Goal: Task Accomplishment & Management: Manage account settings

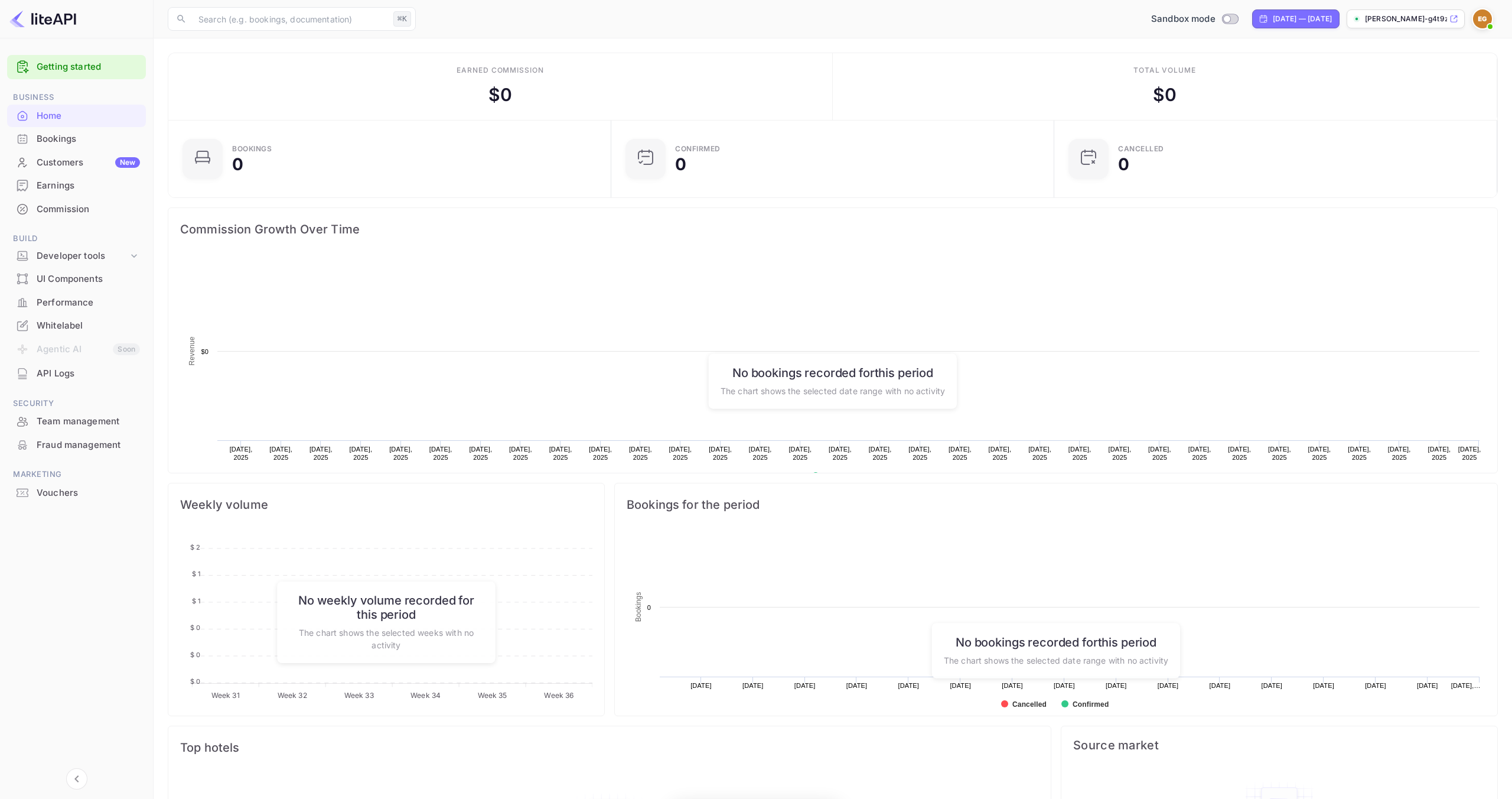
scroll to position [192, 436]
click at [99, 330] on div "Whitelabel" at bounding box center [88, 326] width 104 height 14
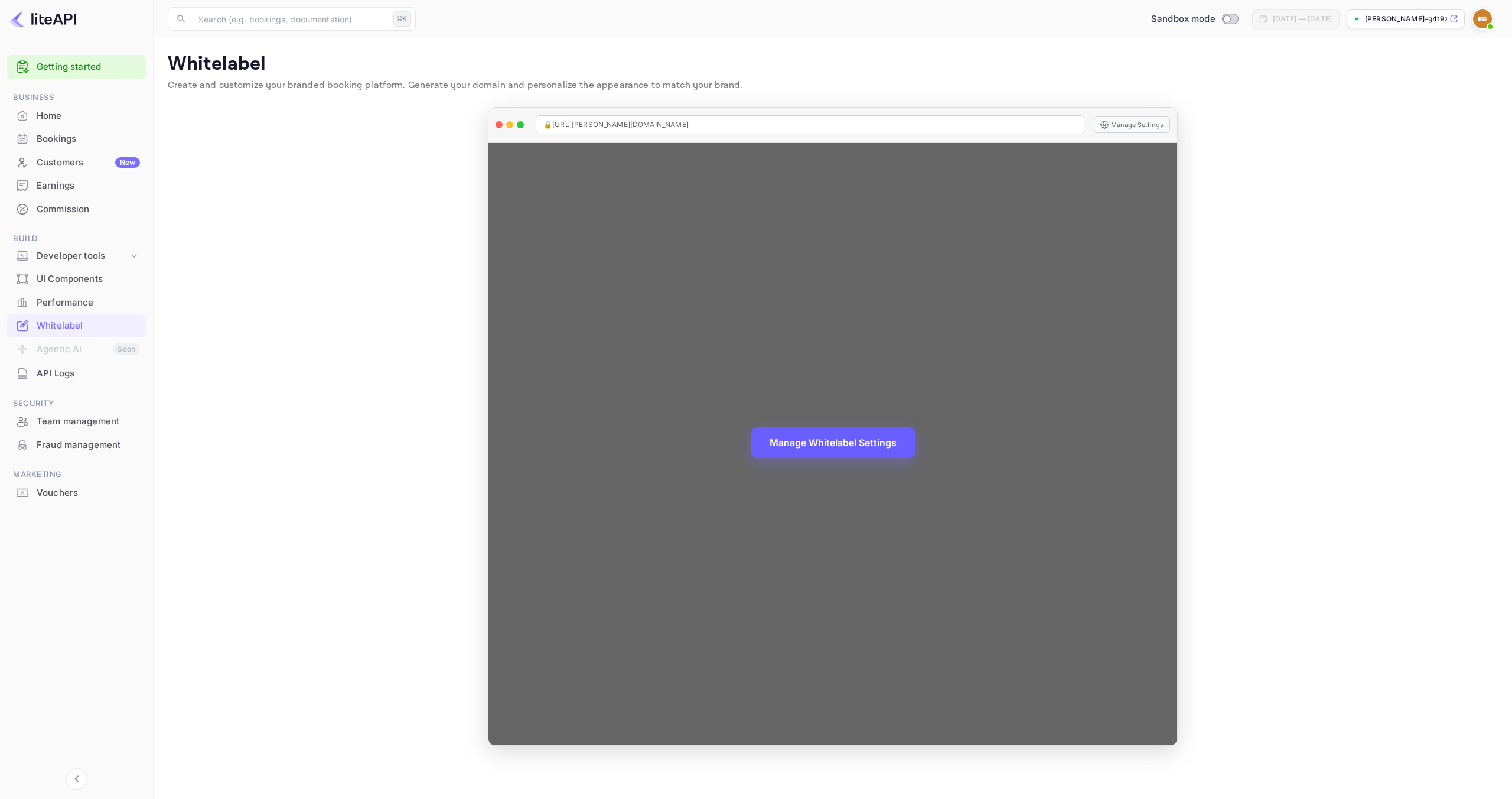
click at [835, 438] on button "Manage Whitelabel Settings" at bounding box center [833, 443] width 165 height 30
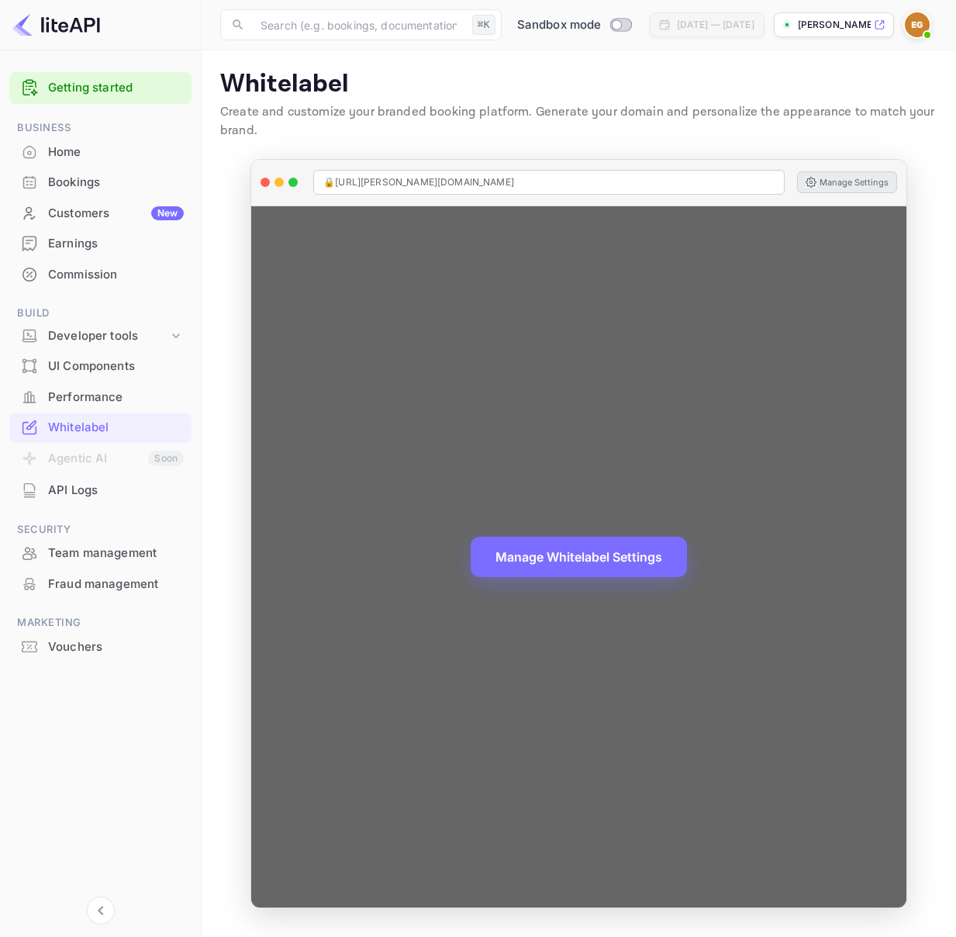
click at [820, 185] on button "Manage Settings" at bounding box center [847, 182] width 100 height 22
click at [846, 192] on button "Manage Settings" at bounding box center [847, 182] width 100 height 22
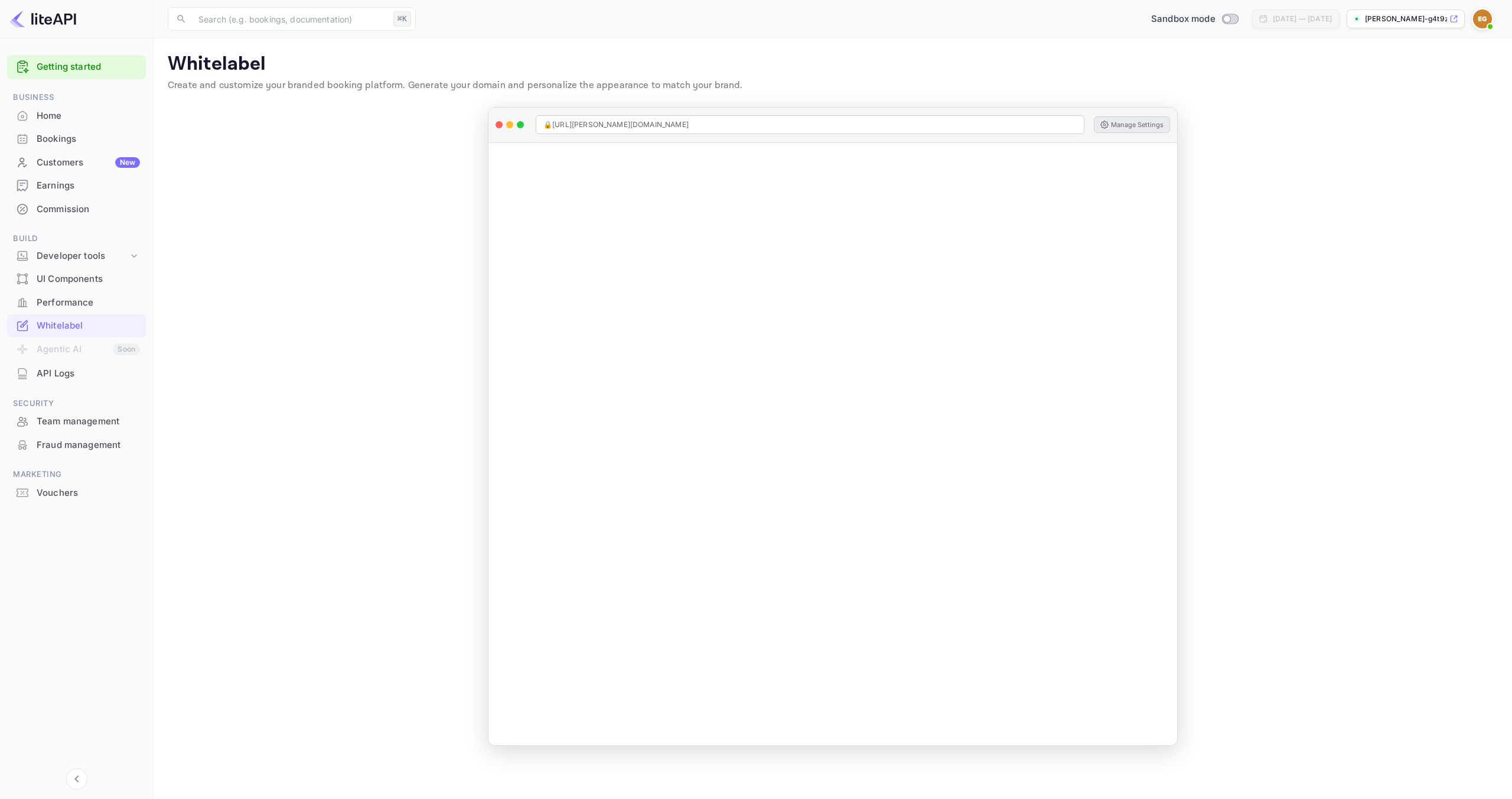
click at [381, 139] on main "Whitelabel Create and customize your branded booking platform. Generate your do…" at bounding box center [833, 418] width 1359 height 760
click at [83, 168] on div "Customers New" at bounding box center [88, 163] width 104 height 14
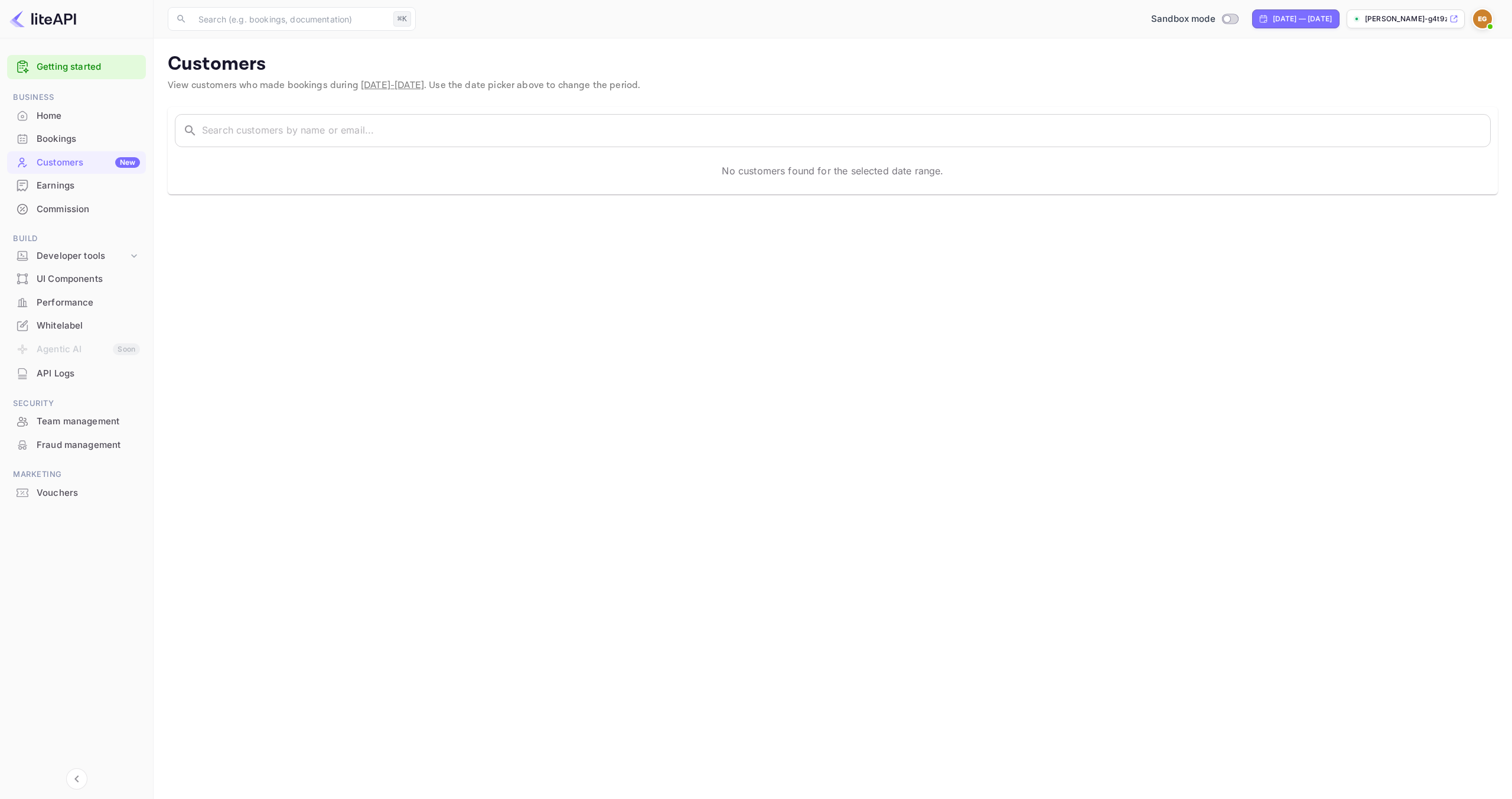
click at [59, 116] on div "Home" at bounding box center [88, 116] width 104 height 14
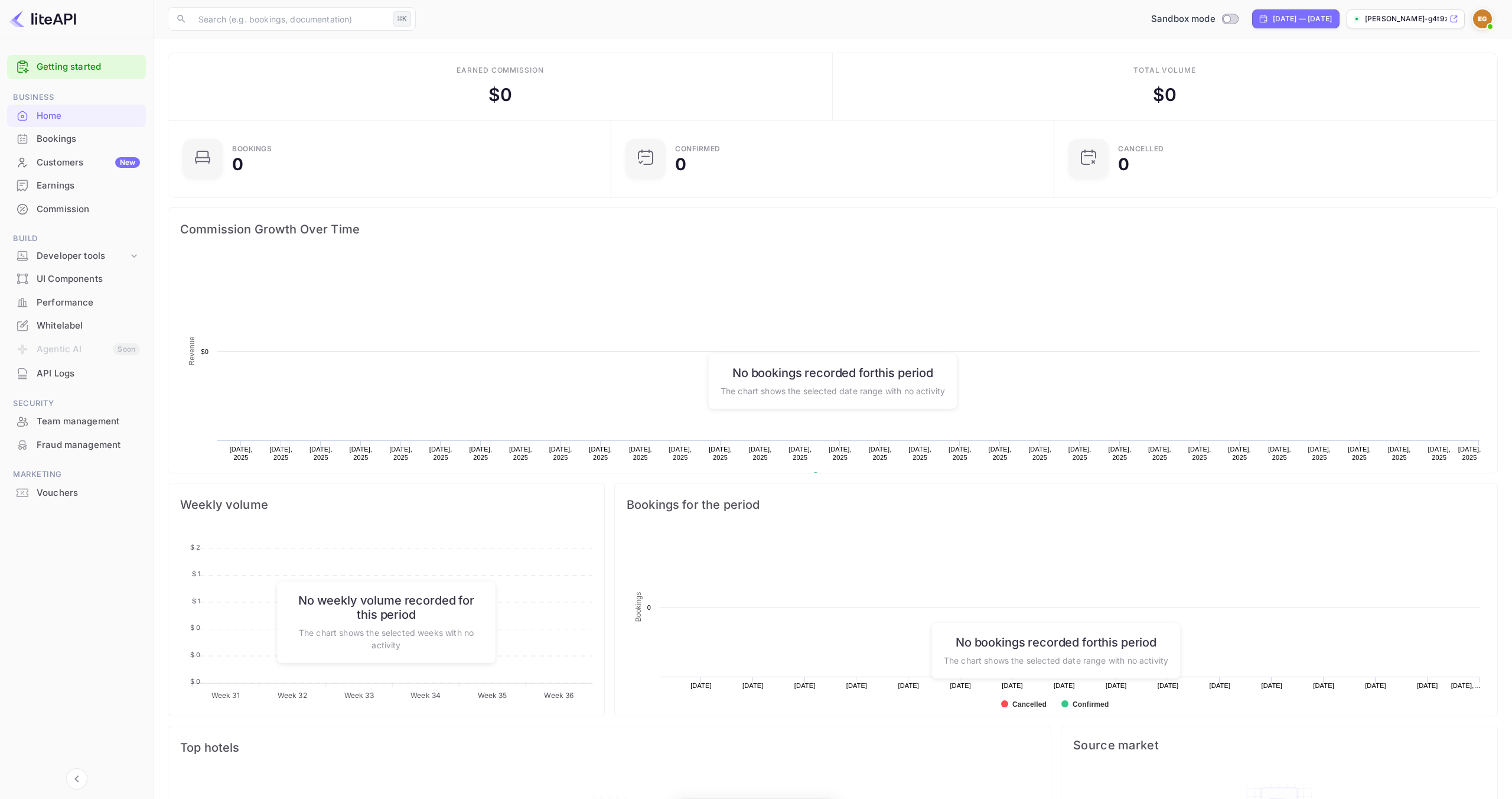
scroll to position [192, 436]
click at [117, 73] on div "Getting started" at bounding box center [76, 67] width 139 height 24
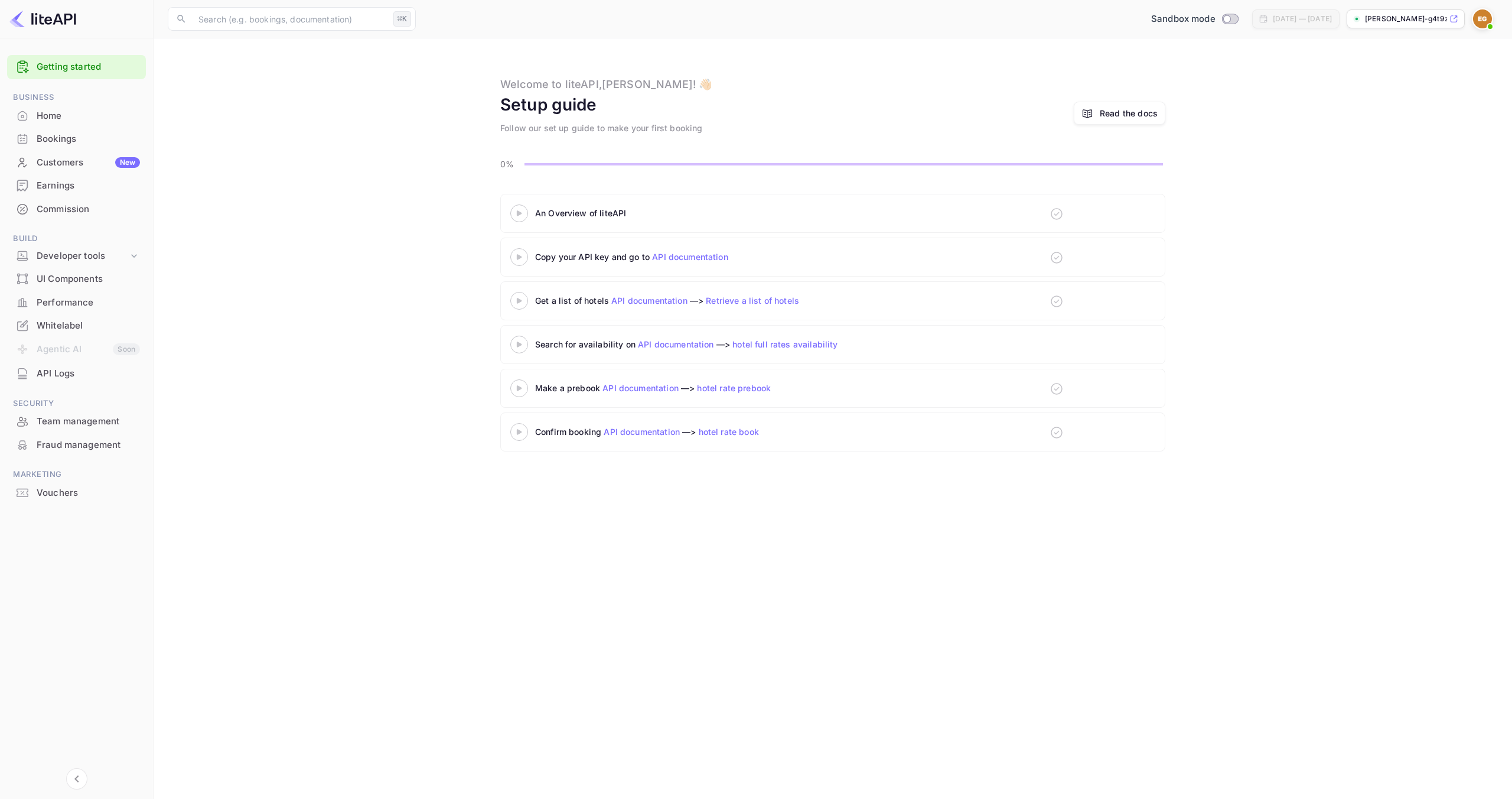
click at [727, 117] on div "Read the docs" at bounding box center [1129, 113] width 58 height 12
click at [727, 20] on img at bounding box center [1482, 18] width 19 height 19
click at [727, 112] on div "Logout" at bounding box center [1425, 122] width 136 height 28
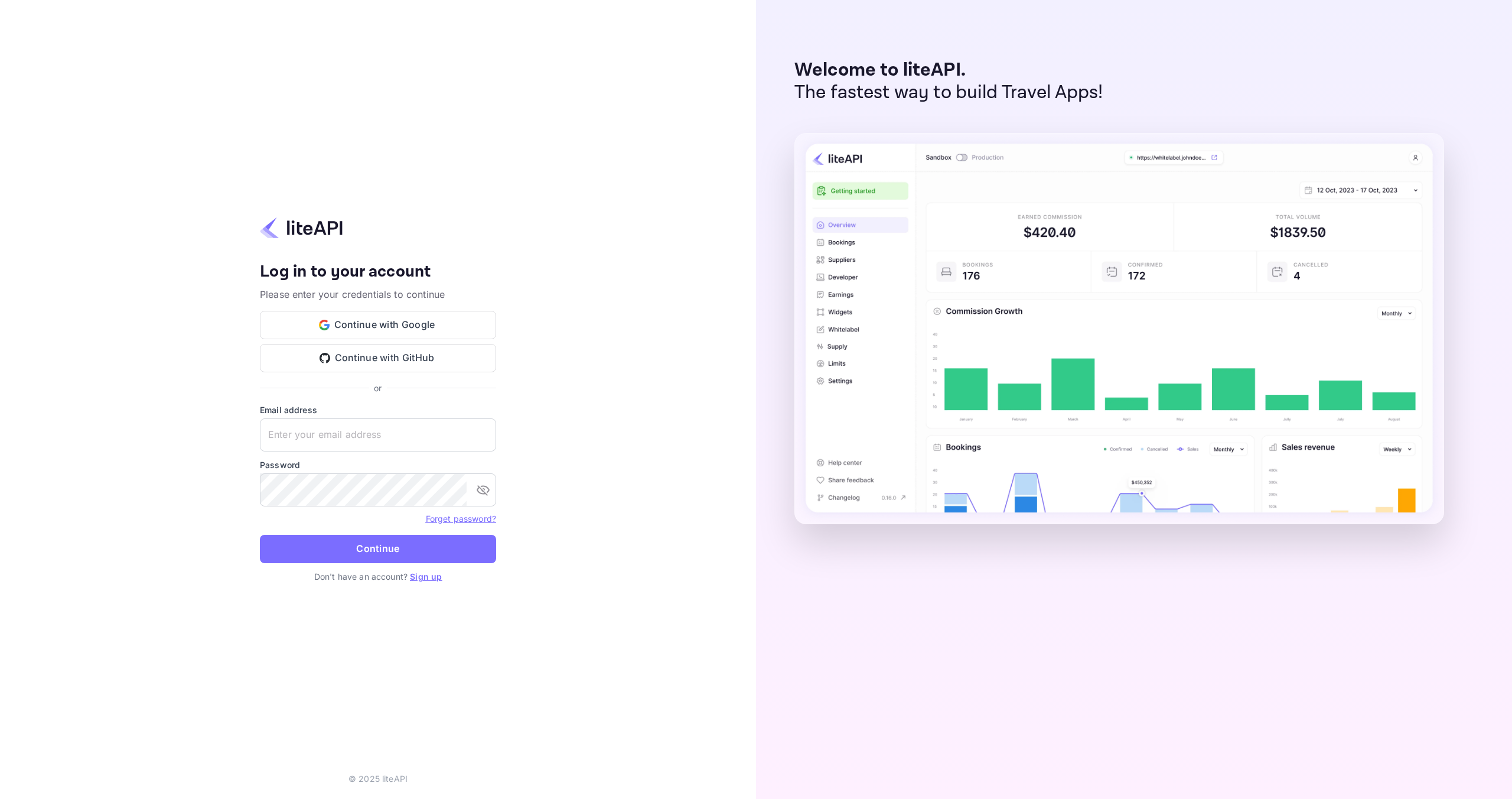
click at [302, 225] on img at bounding box center [301, 228] width 83 height 23
click at [264, 229] on img at bounding box center [301, 228] width 83 height 23
